Goal: Contribute content: Contribute content

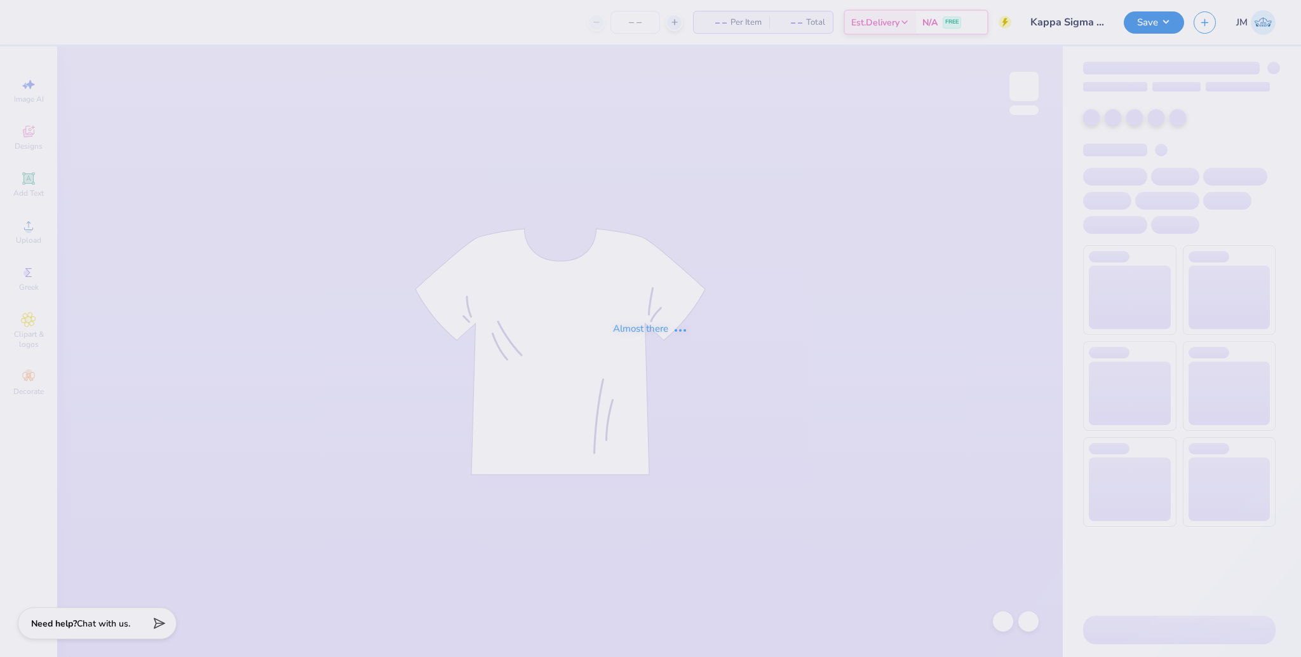
type input "Kappa Sigma Parents Weekend!"
type input "50"
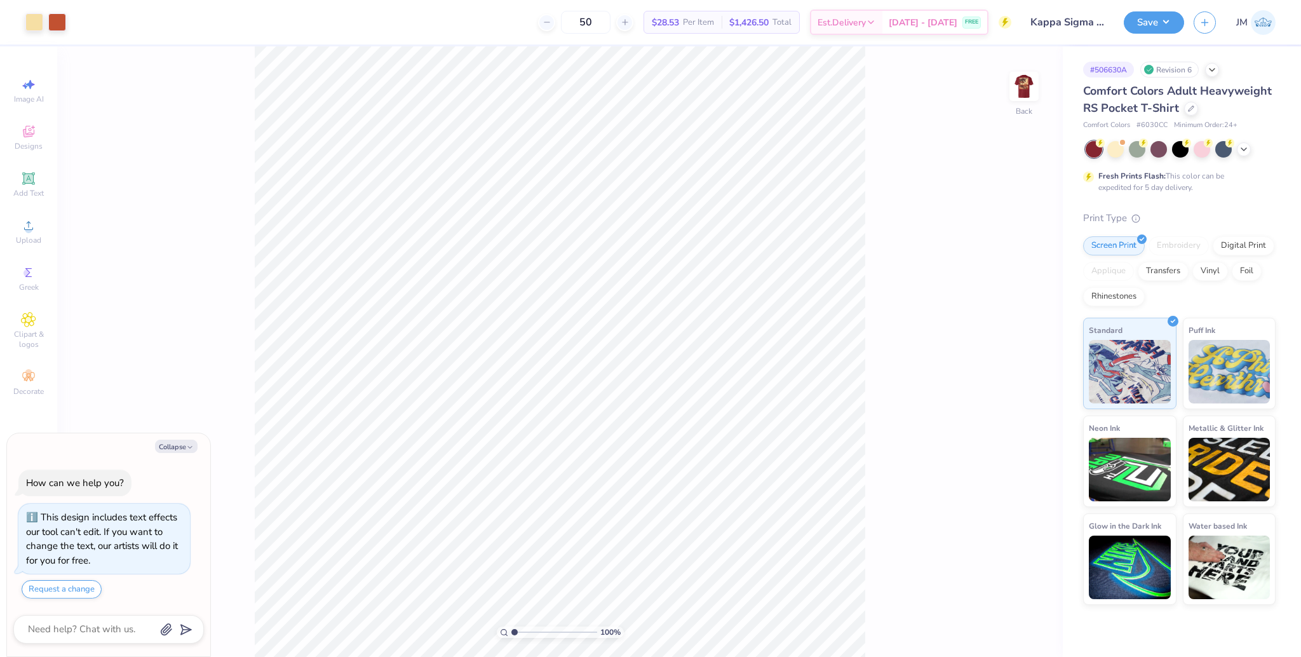
click at [1252, 150] on div at bounding box center [1181, 149] width 190 height 17
click at [1246, 150] on icon at bounding box center [1244, 148] width 10 height 10
type textarea "x"
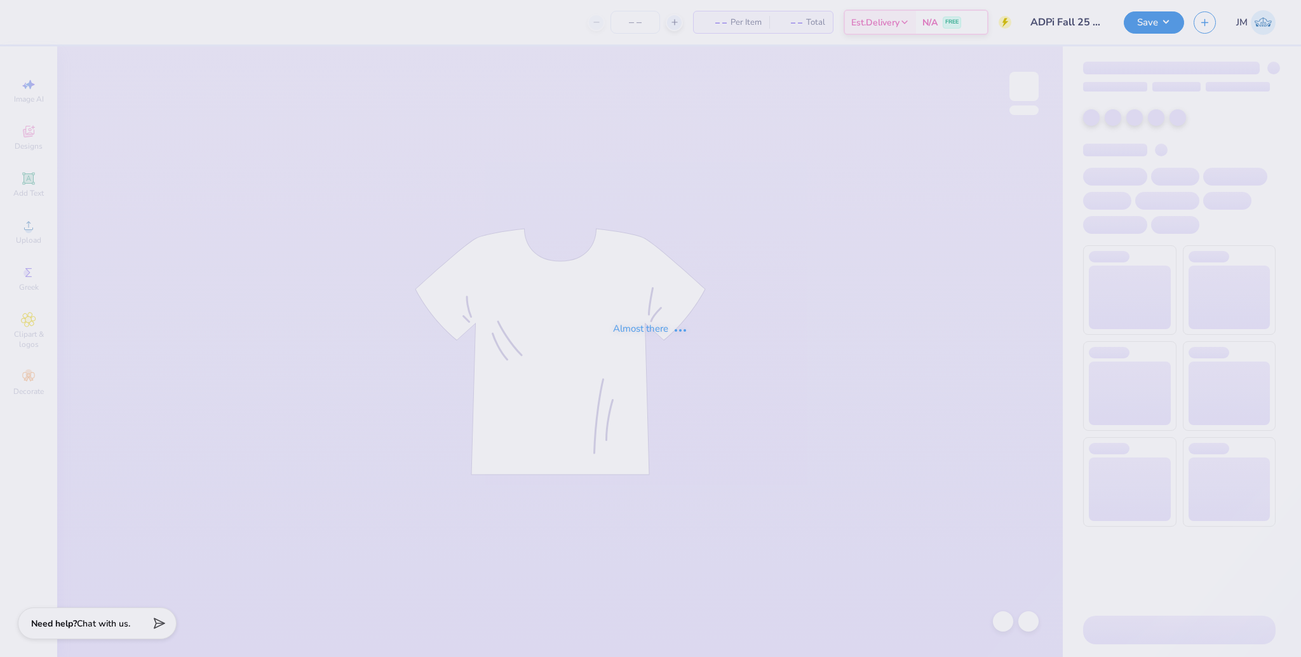
type input "ADPi Fall 25 T-shirts"
type input "24"
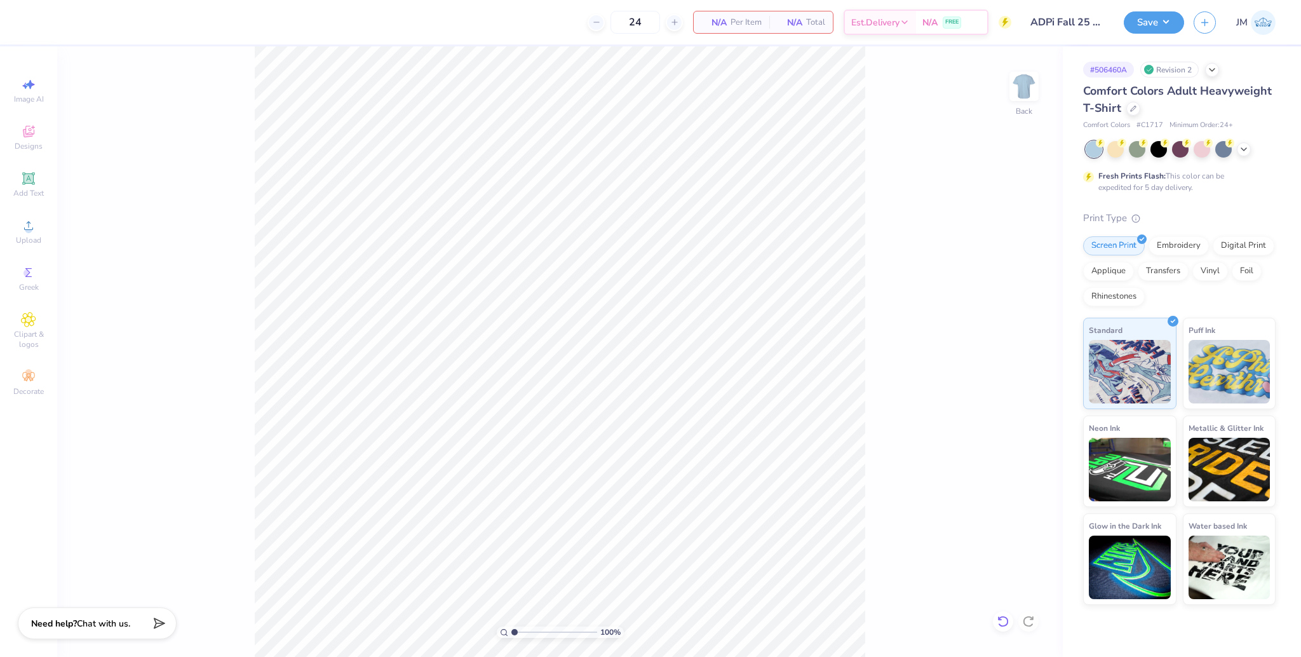
click at [1004, 621] on icon at bounding box center [1003, 621] width 13 height 13
click at [35, 231] on icon at bounding box center [28, 225] width 15 height 15
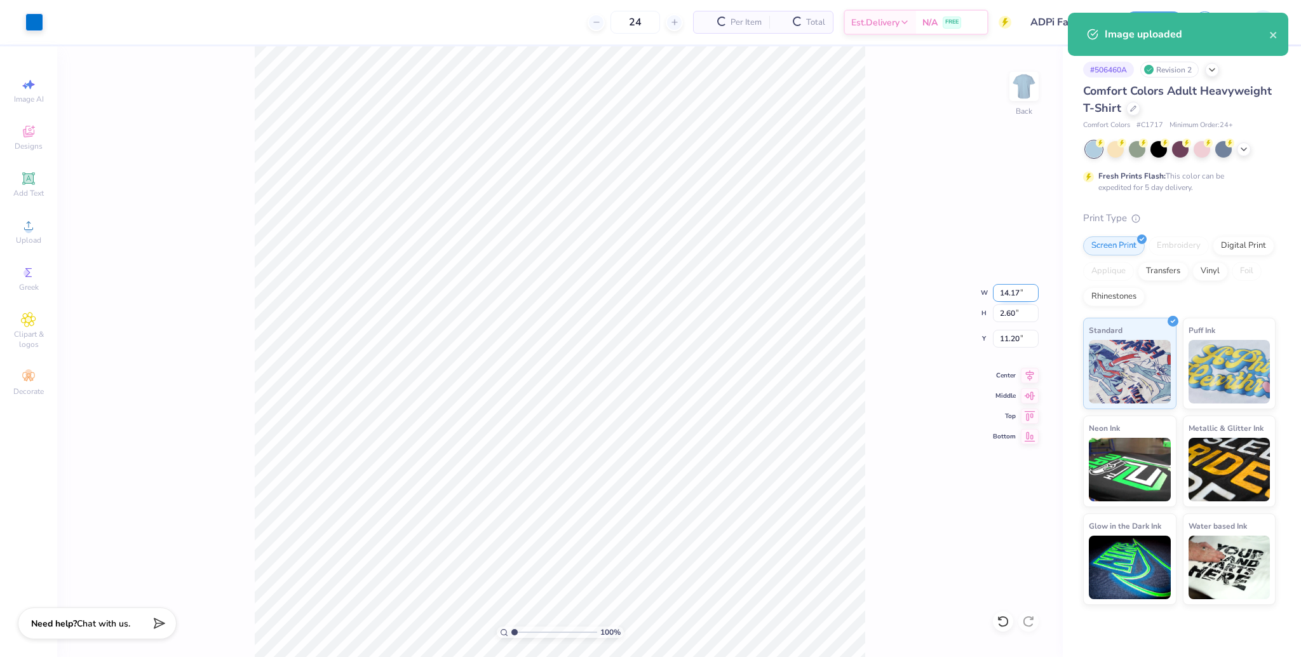
click at [1006, 291] on input "14.17" at bounding box center [1016, 293] width 46 height 18
type input "3.50"
type input "0.64"
type input "12.18"
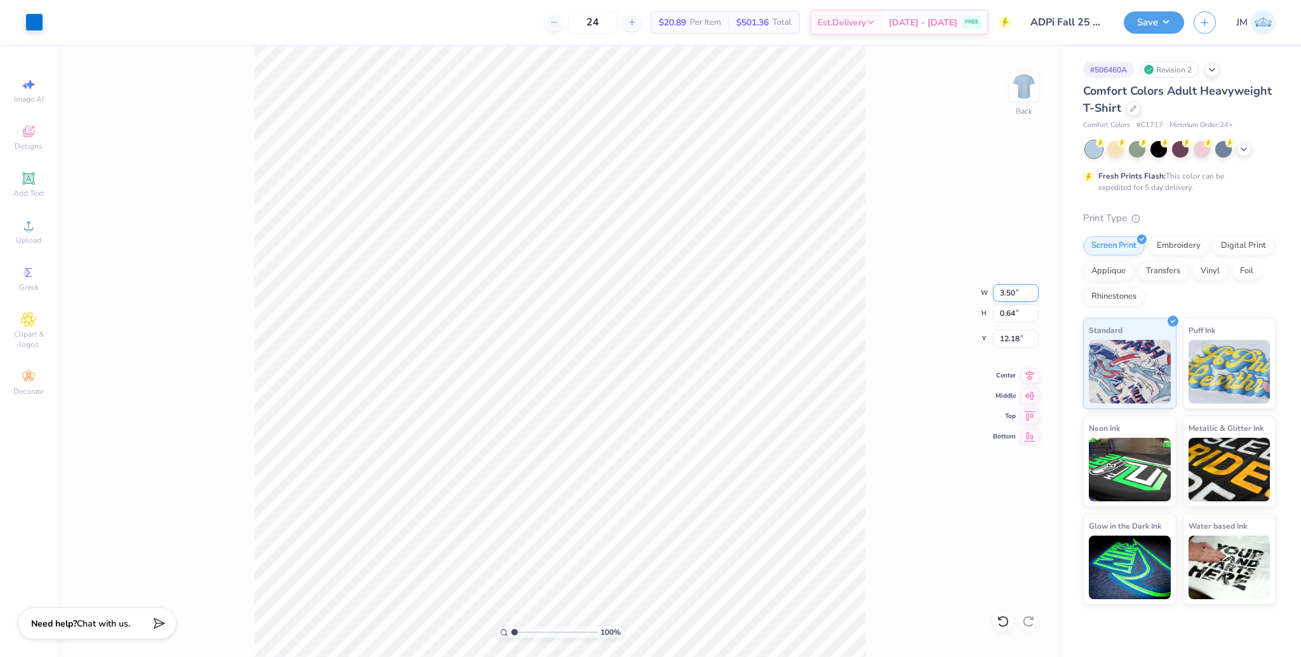
click at [1008, 290] on input "3.50" at bounding box center [1016, 293] width 46 height 18
type input "10.00"
type input "1.84"
click at [1010, 337] on input "11.58" at bounding box center [1016, 339] width 46 height 18
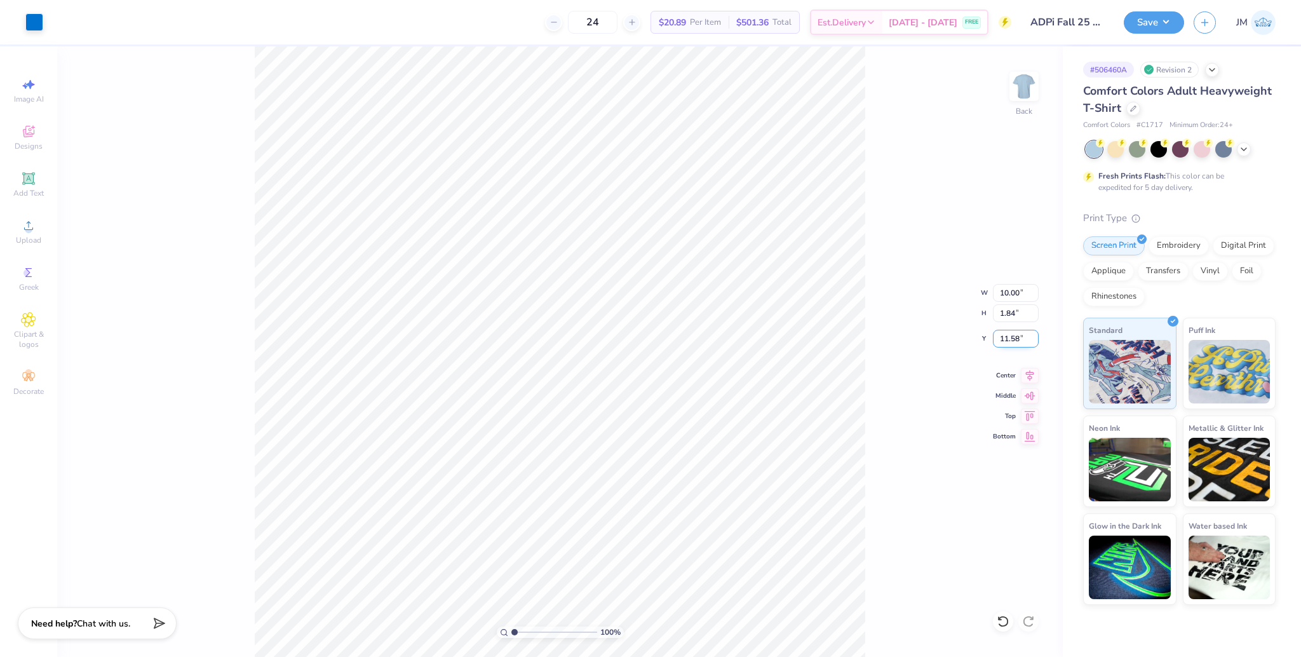
click at [1010, 337] on input "11.58" at bounding box center [1016, 339] width 46 height 18
type input "3.00"
click at [1034, 375] on icon at bounding box center [1030, 373] width 18 height 15
click at [1027, 93] on img at bounding box center [1024, 86] width 51 height 51
click at [31, 238] on span "Upload" at bounding box center [28, 240] width 25 height 10
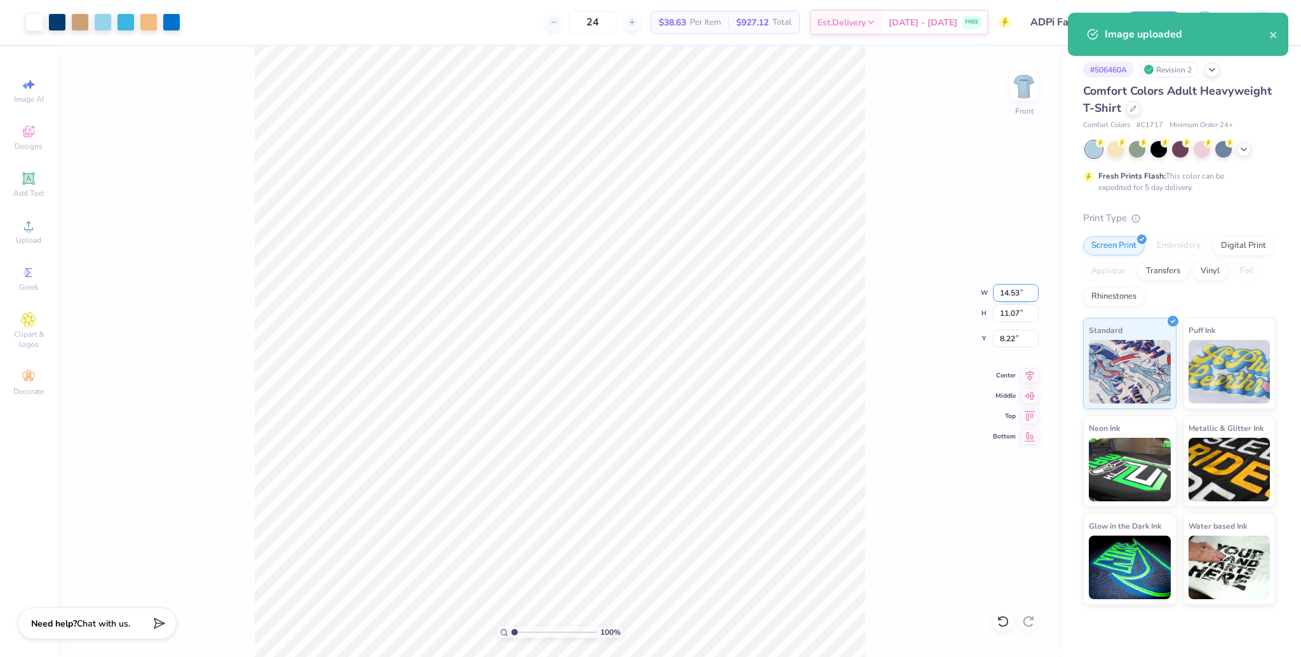
click at [1012, 297] on input "14.53" at bounding box center [1016, 293] width 46 height 18
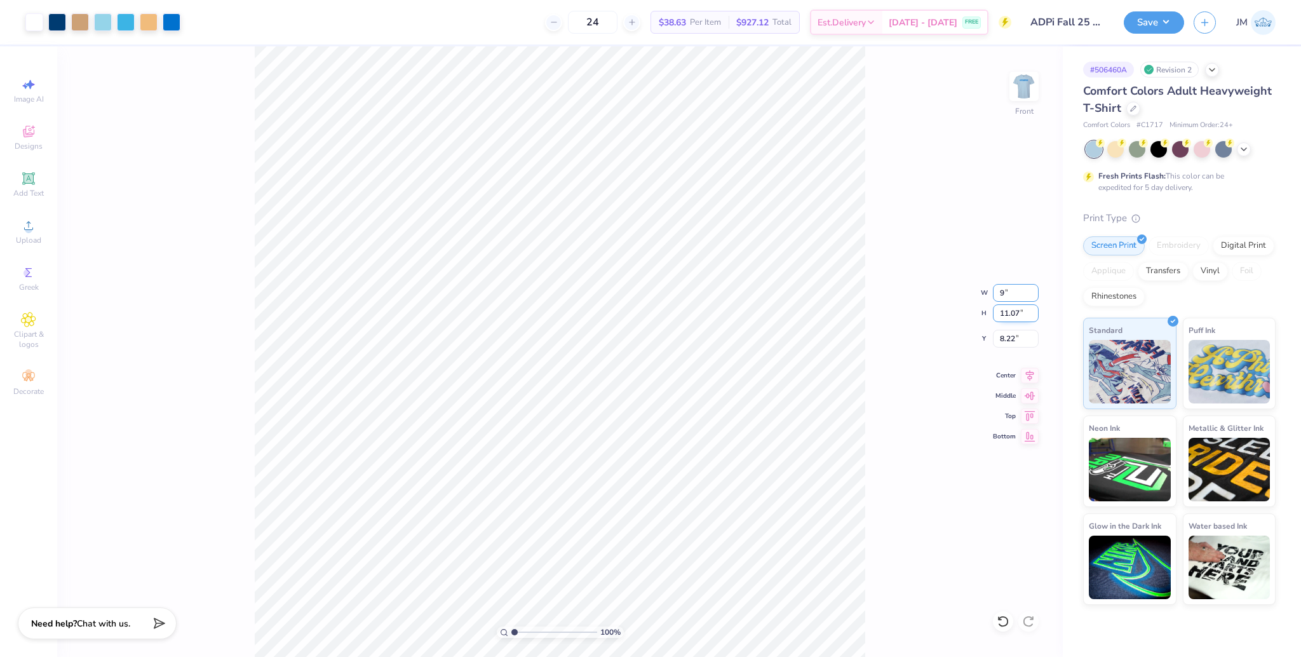
type input "9.00"
type input "6.85"
click at [1007, 340] on input "10.32" at bounding box center [1016, 339] width 46 height 18
type input "3.00"
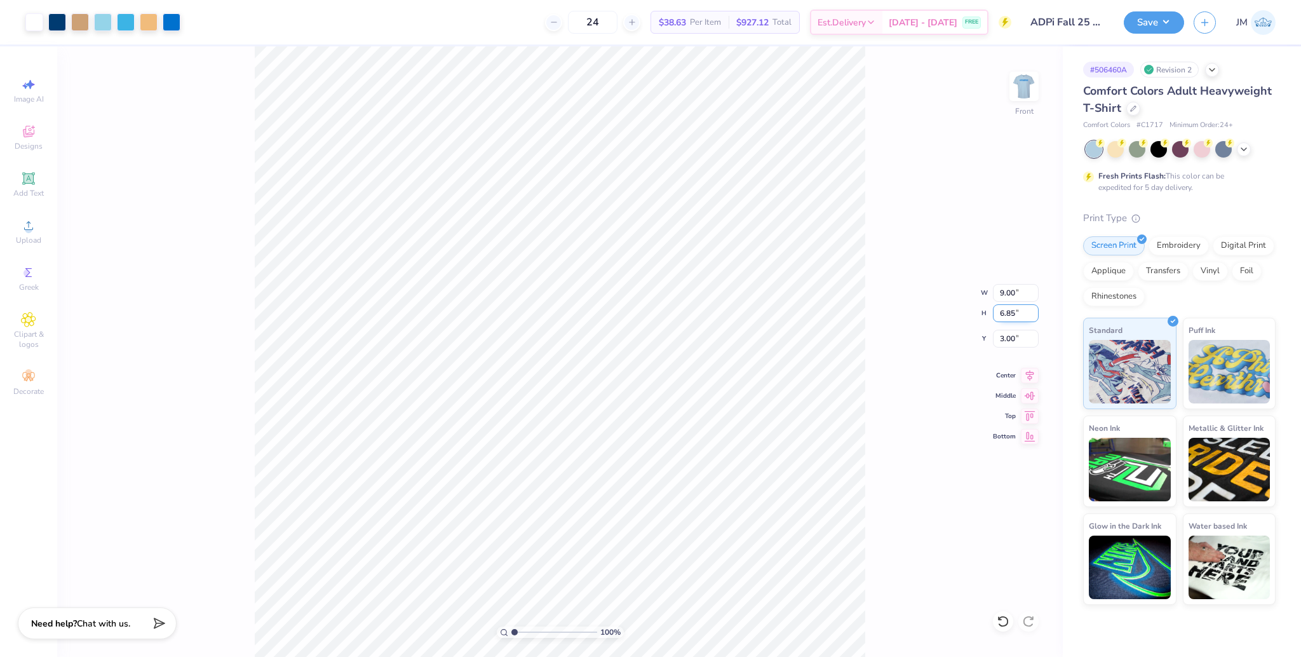
click at [1004, 306] on input "6.85" at bounding box center [1016, 313] width 46 height 18
click at [1005, 294] on input "9.00" at bounding box center [1016, 293] width 46 height 18
type input "10.00"
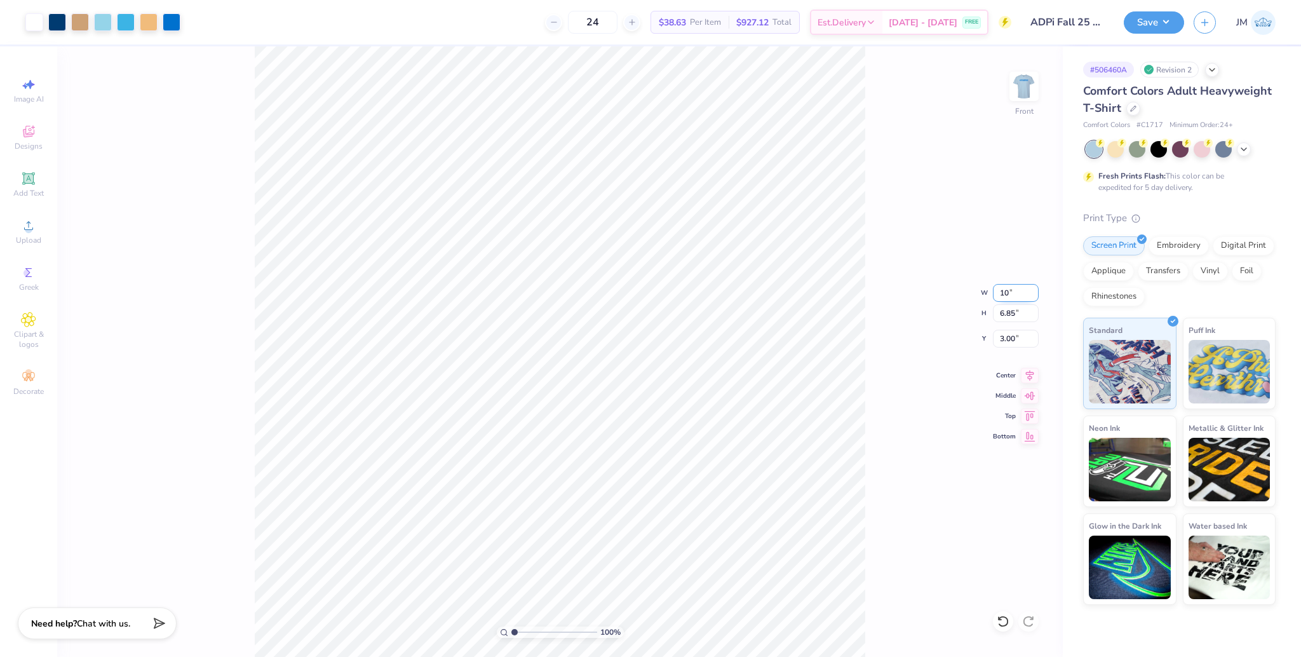
type input "7.61"
type input "2.62"
click at [1008, 349] on div "100 % Front W 10.00 10.00 " H 7.61 7.61 " Y 2.62 2.62 " Center Middle Top Bottom" at bounding box center [560, 351] width 1006 height 611
click at [1010, 341] on div "100 % Front W 10.00 H 7.61 Y 2.62 Center Middle Top Bottom" at bounding box center [560, 351] width 1006 height 611
click at [1010, 341] on div "100 % Front" at bounding box center [560, 351] width 1006 height 611
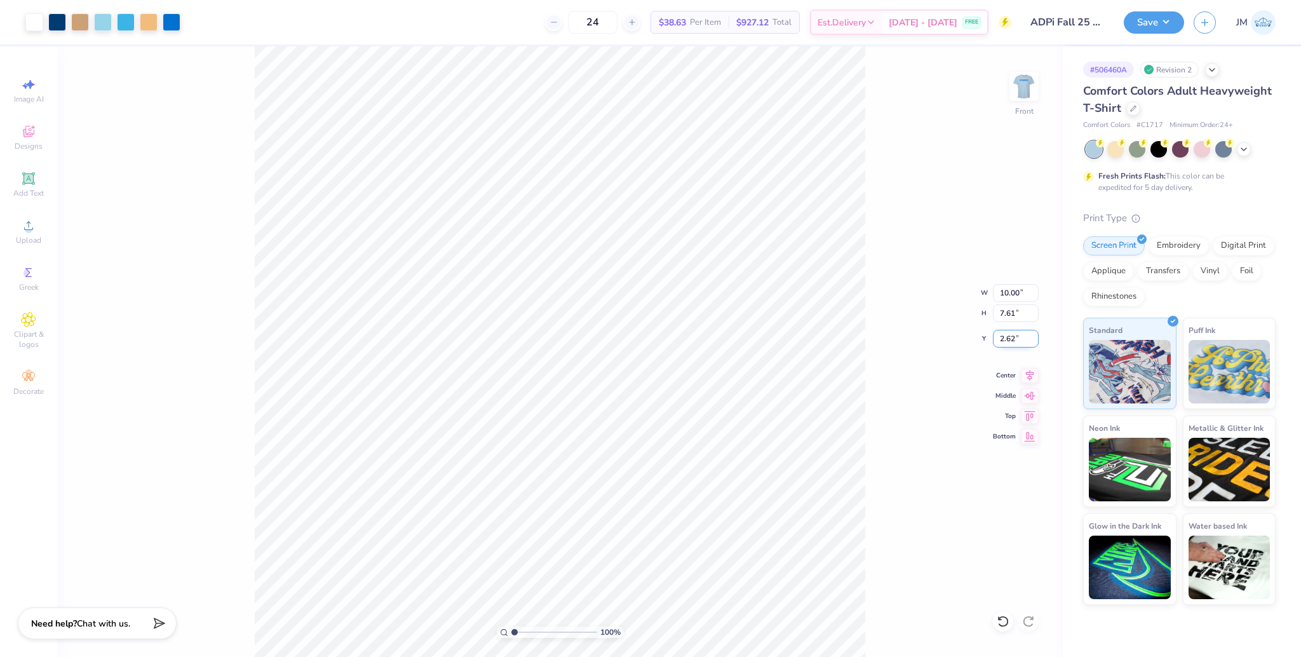
click at [1010, 343] on input "2.62" at bounding box center [1016, 339] width 46 height 18
type input "3.00"
click at [1032, 377] on icon at bounding box center [1030, 373] width 18 height 15
click at [1030, 91] on img at bounding box center [1024, 86] width 51 height 51
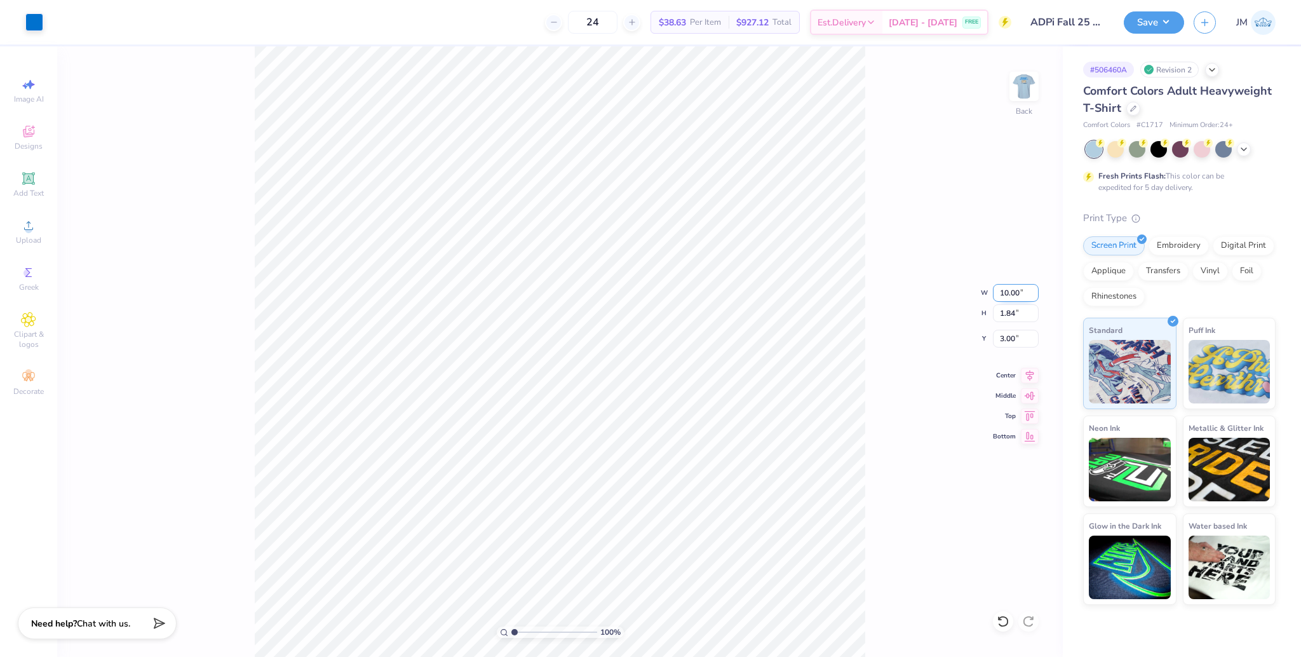
click at [1007, 287] on input "10.00" at bounding box center [1016, 293] width 46 height 18
type input "8.00"
type input "1.47"
type input "3.18"
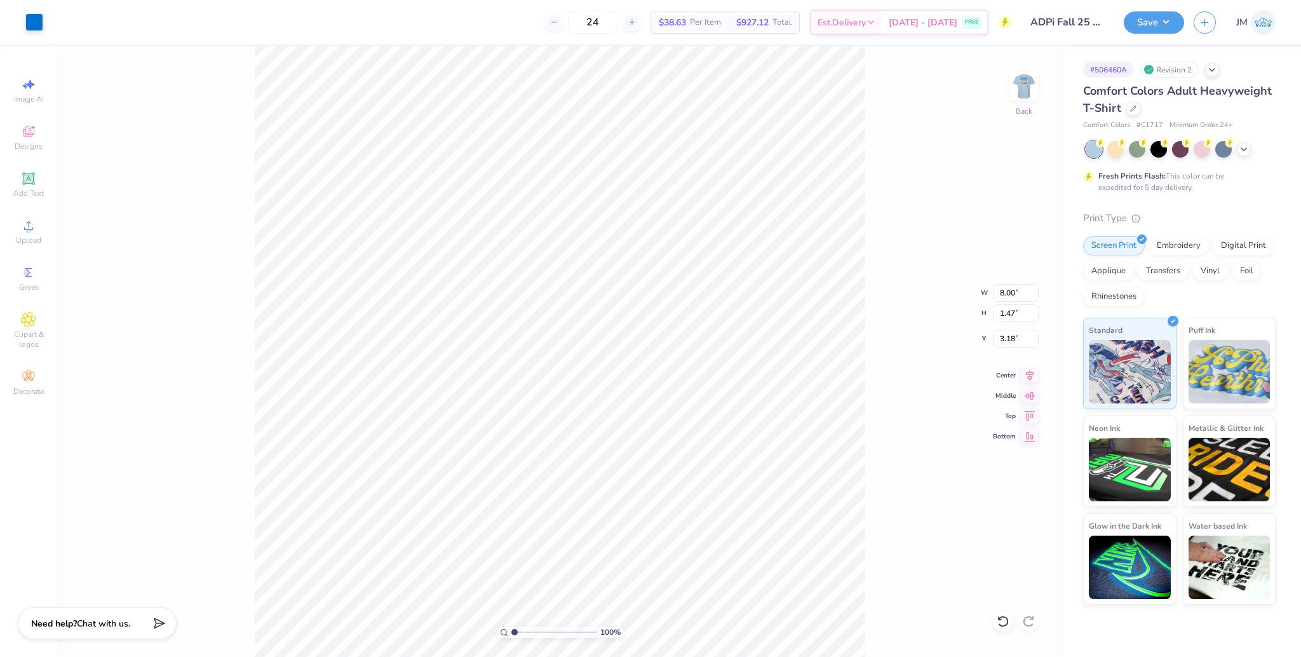
click at [1010, 351] on div "100 % Back W 8.00 8.00 " H 1.47 1.47 " Y 3.18 3.18 " Center Middle Top Bottom" at bounding box center [560, 351] width 1006 height 611
click at [1010, 351] on div "100 % Back W 8.00 H 1.47 Y 3.18 Center Middle Top Bottom" at bounding box center [560, 351] width 1006 height 611
click at [1006, 341] on input "3.18" at bounding box center [1016, 339] width 46 height 18
type input "3.00"
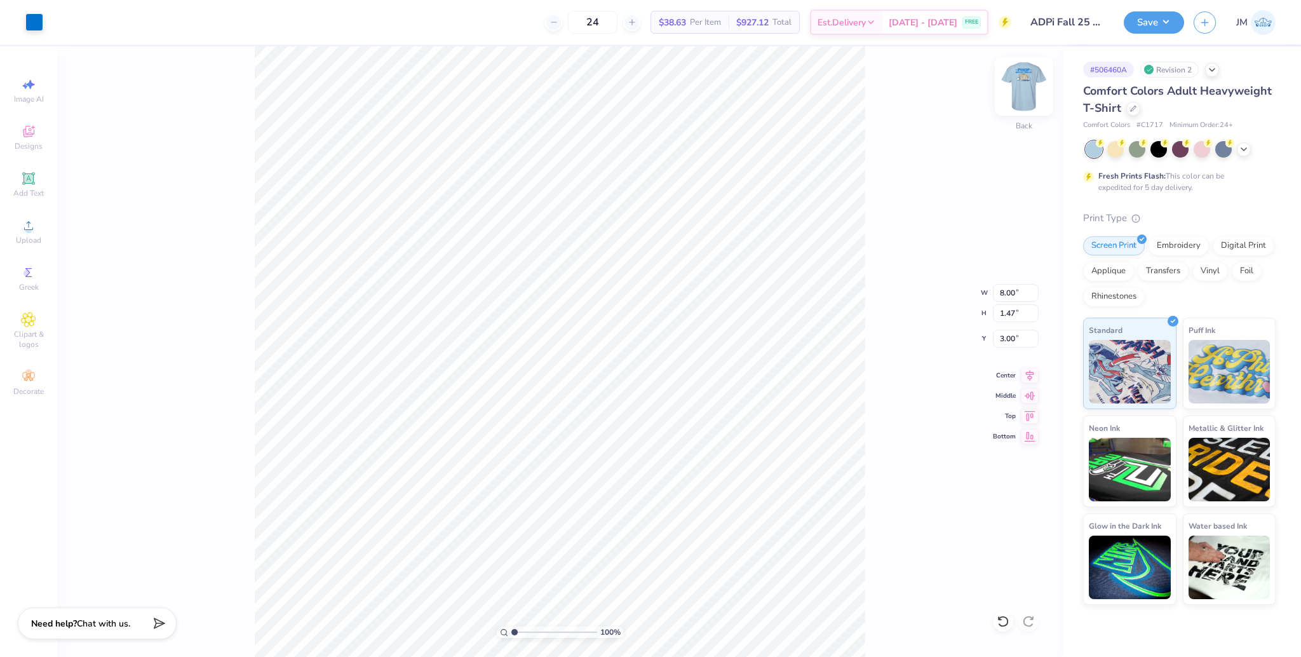
click at [1032, 100] on img at bounding box center [1024, 86] width 51 height 51
click at [1146, 19] on button "Save" at bounding box center [1154, 21] width 60 height 22
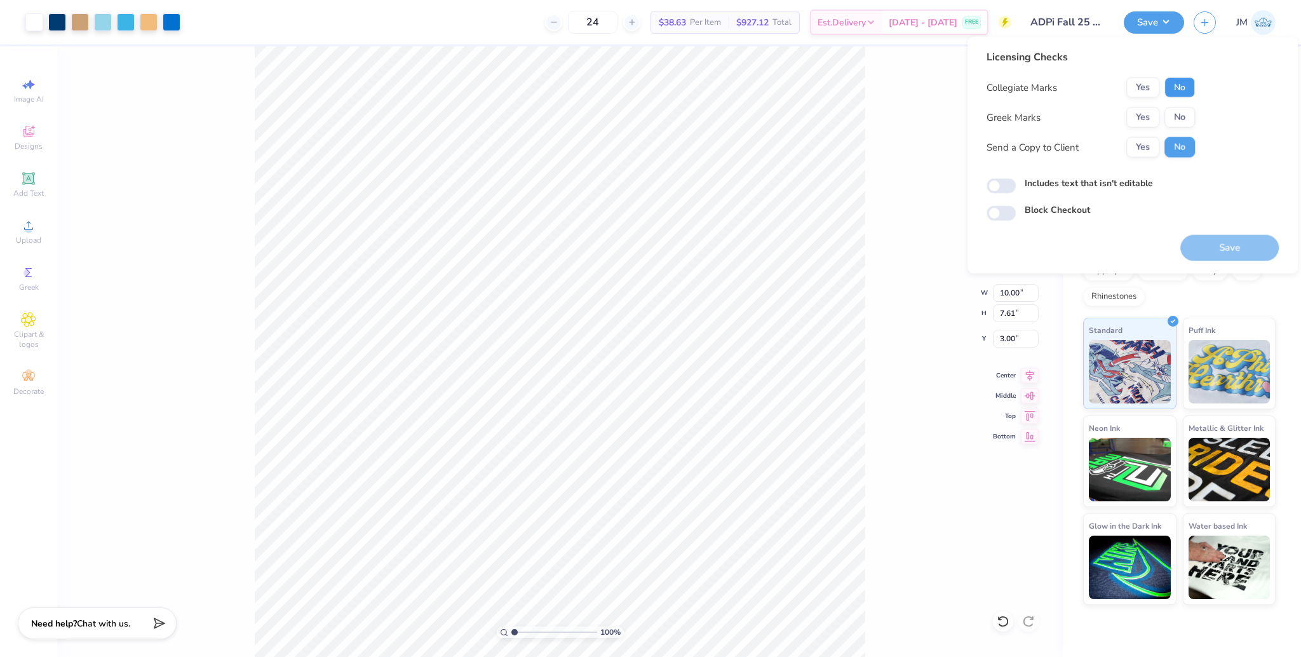
click at [1180, 84] on button "No" at bounding box center [1180, 88] width 30 height 20
click at [1140, 86] on button "Yes" at bounding box center [1142, 88] width 33 height 20
click at [1137, 116] on button "Yes" at bounding box center [1142, 117] width 33 height 20
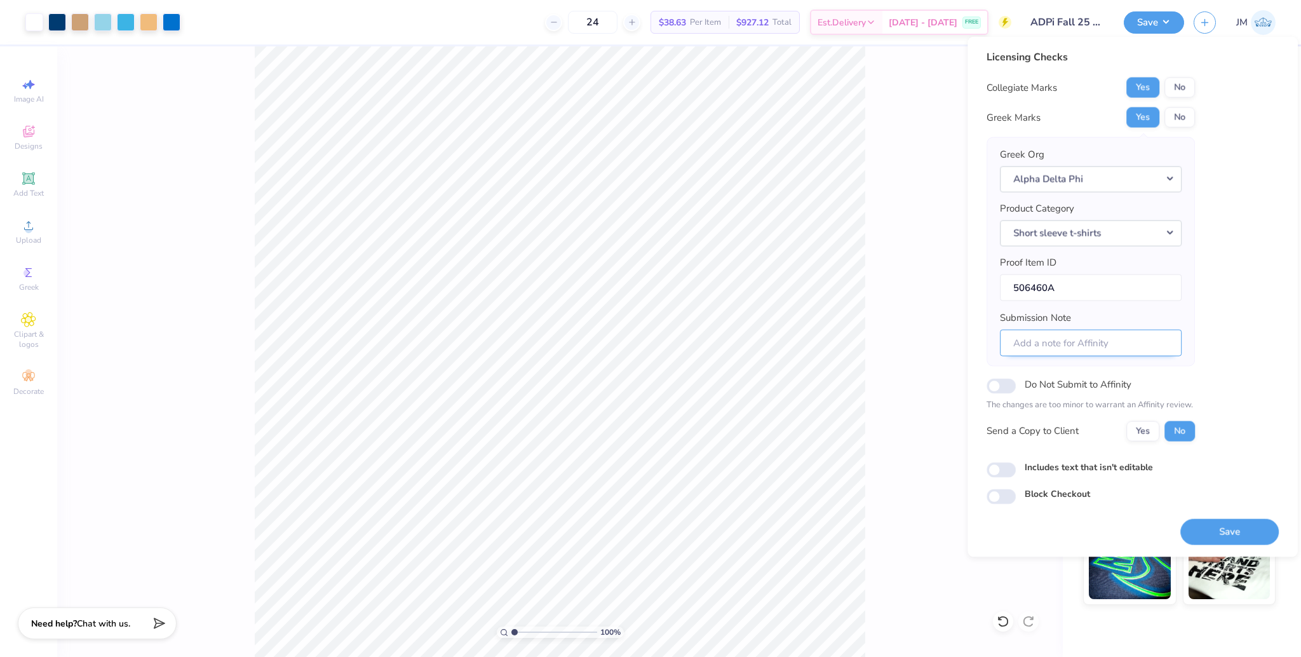
drag, startPoint x: 1086, startPoint y: 341, endPoint x: 1111, endPoint y: 351, distance: 26.2
click at [1086, 341] on input "Submission Note" at bounding box center [1091, 342] width 182 height 27
paste input "King of Diamonds 2025 Chapter: Eta Nu"
click at [1095, 339] on input "King of Diamonds 2025 Chapter: Eta Nu" at bounding box center [1091, 342] width 182 height 27
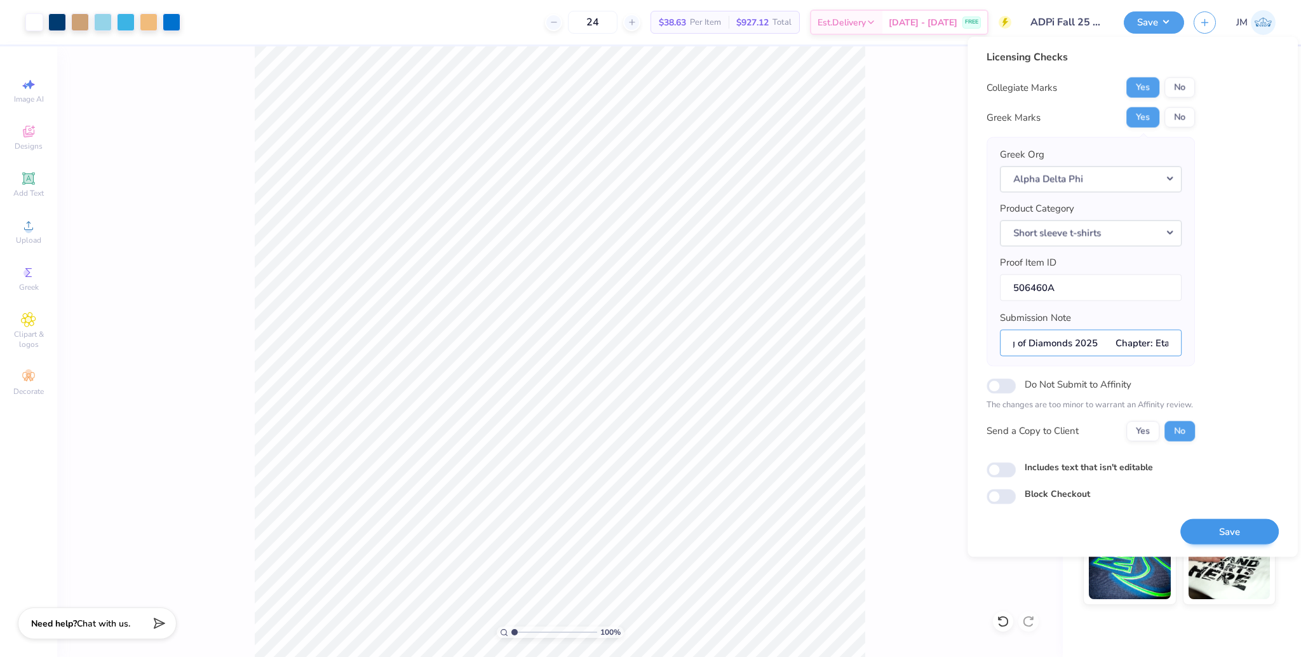
type input "King of Diamonds 2025 Chapter: Eta Nu"
click at [1243, 532] on button "Save" at bounding box center [1229, 531] width 98 height 26
